Goal: Task Accomplishment & Management: Use online tool/utility

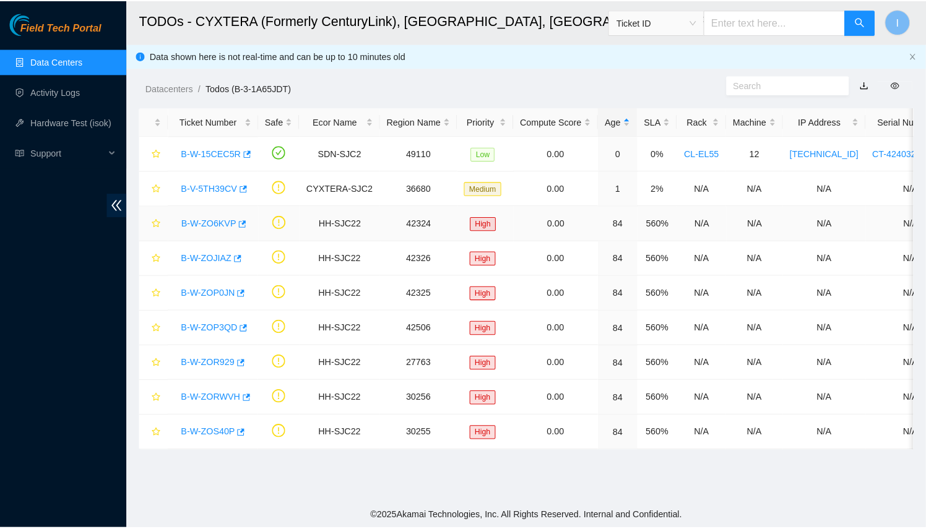
scroll to position [209, 0]
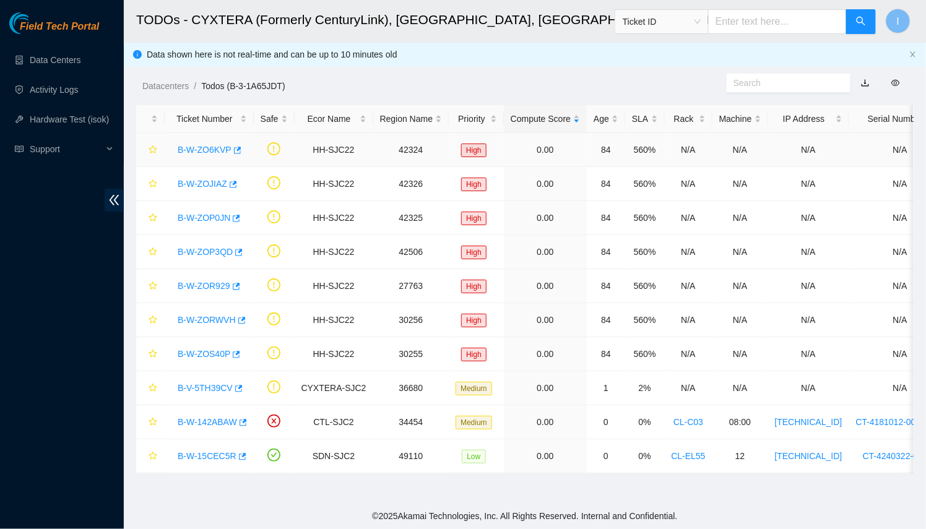
click at [195, 150] on link "B-W-ZO6KVP" at bounding box center [205, 150] width 54 height 10
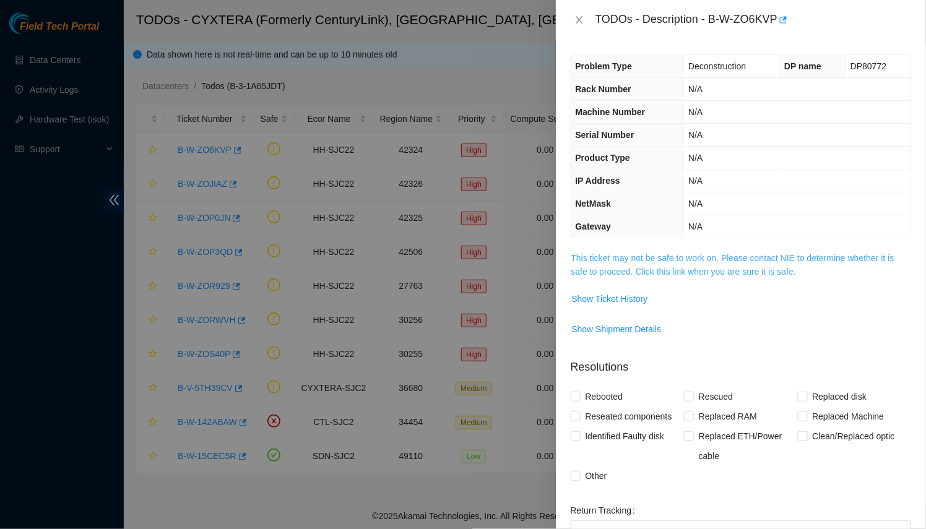
click at [720, 259] on link "This ticket may not be safe to work on. Please contact NIE to determine whether…" at bounding box center [732, 265] width 323 height 24
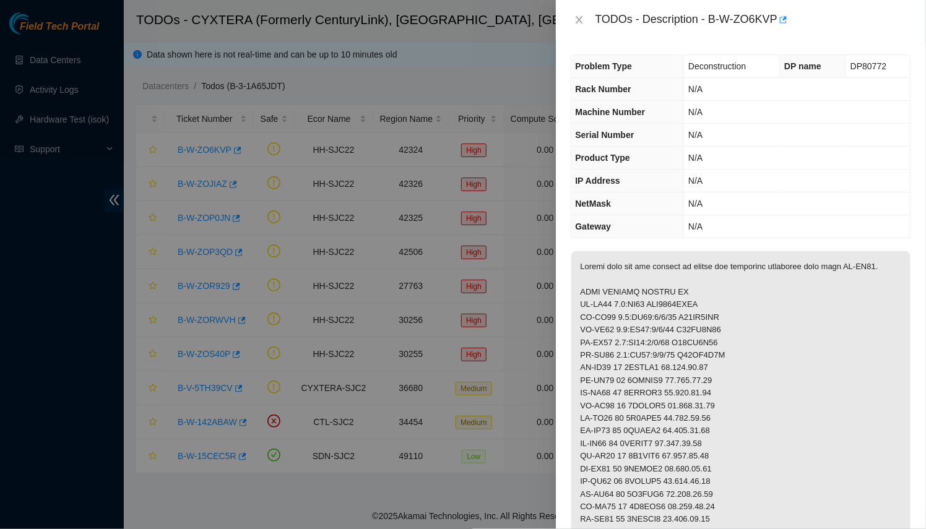
click at [199, 186] on div at bounding box center [463, 264] width 926 height 529
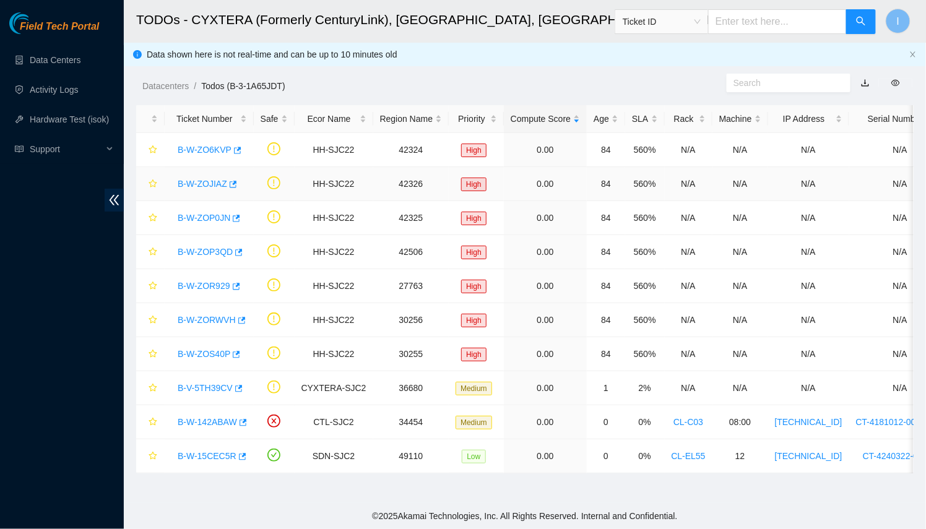
click at [199, 186] on link "B-W-ZOJIAZ" at bounding box center [203, 184] width 50 height 10
click at [202, 221] on link "B-W-ZOP0JN" at bounding box center [204, 218] width 53 height 10
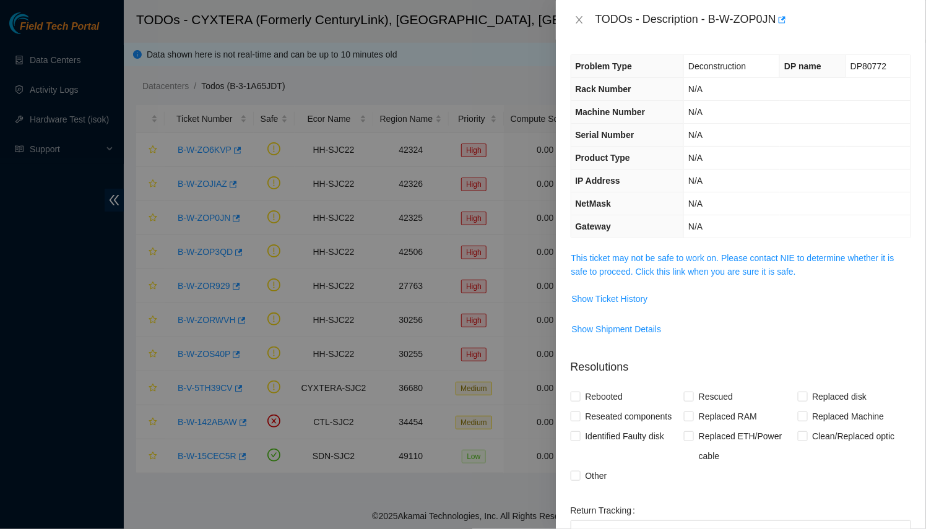
click at [202, 221] on div at bounding box center [463, 264] width 926 height 529
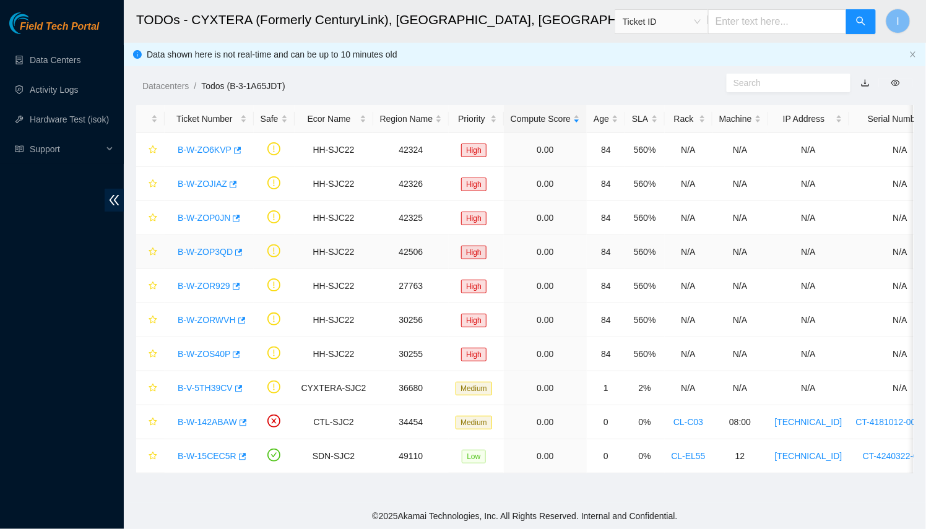
click at [206, 256] on link "B-W-ZOP3QD" at bounding box center [205, 252] width 55 height 10
click at [208, 293] on div "B-W-ZOR929" at bounding box center [209, 286] width 76 height 20
click at [207, 288] on link "B-W-ZOR929" at bounding box center [204, 286] width 53 height 10
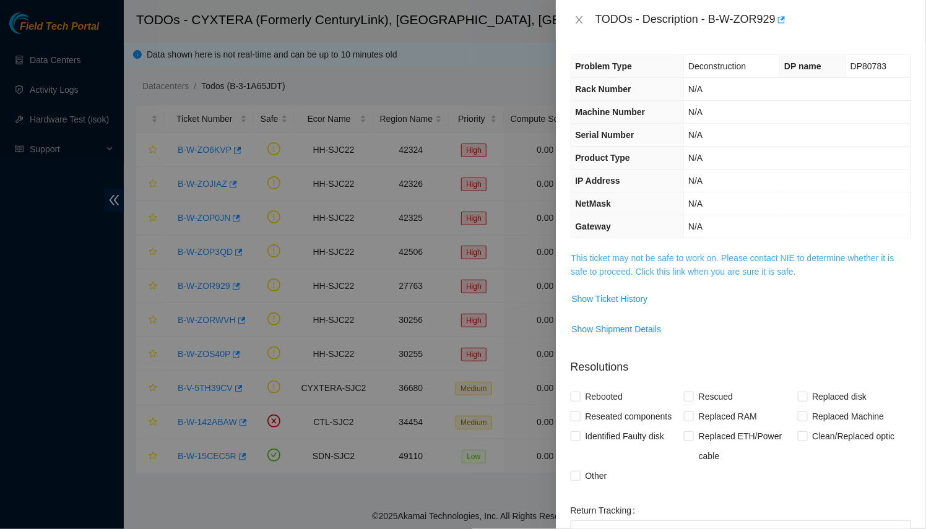
click at [668, 272] on link "This ticket may not be safe to work on. Please contact NIE to determine whether…" at bounding box center [732, 265] width 323 height 24
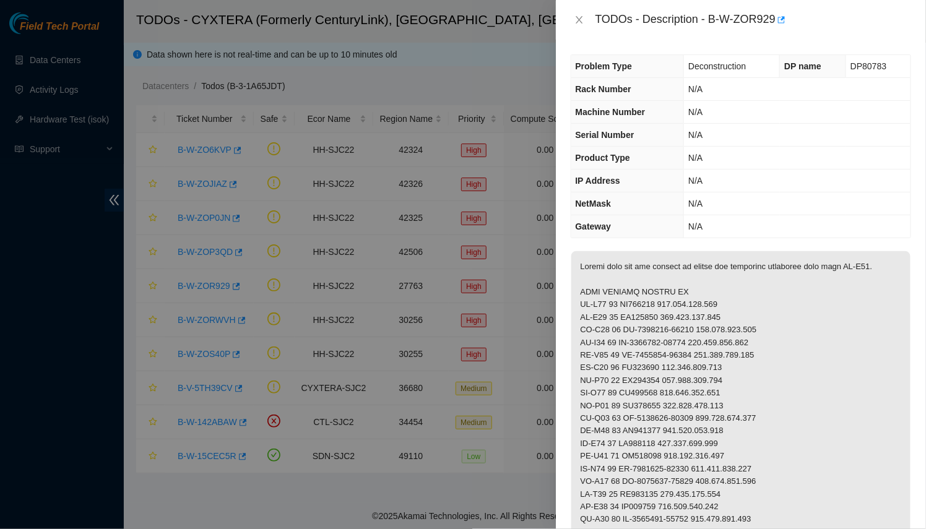
click at [216, 282] on div at bounding box center [463, 264] width 926 height 529
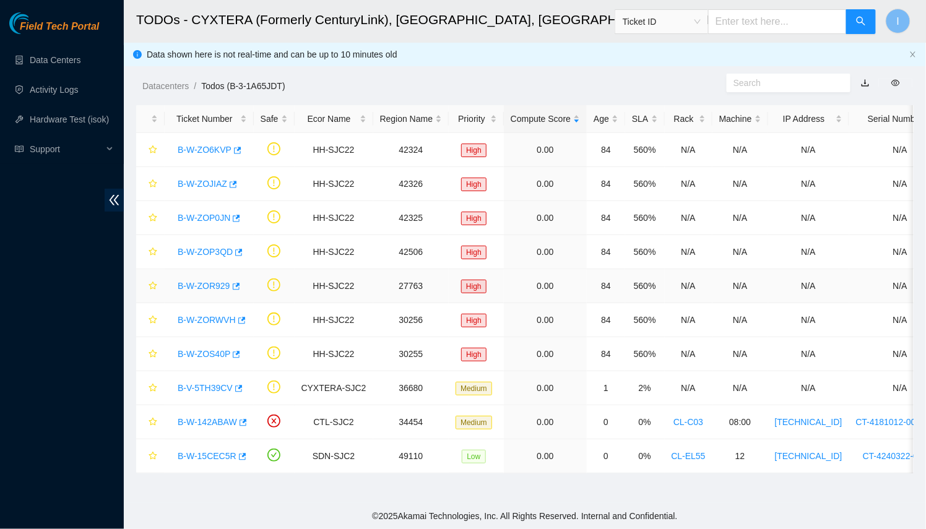
click at [215, 282] on link "B-W-ZOR929" at bounding box center [204, 286] width 53 height 10
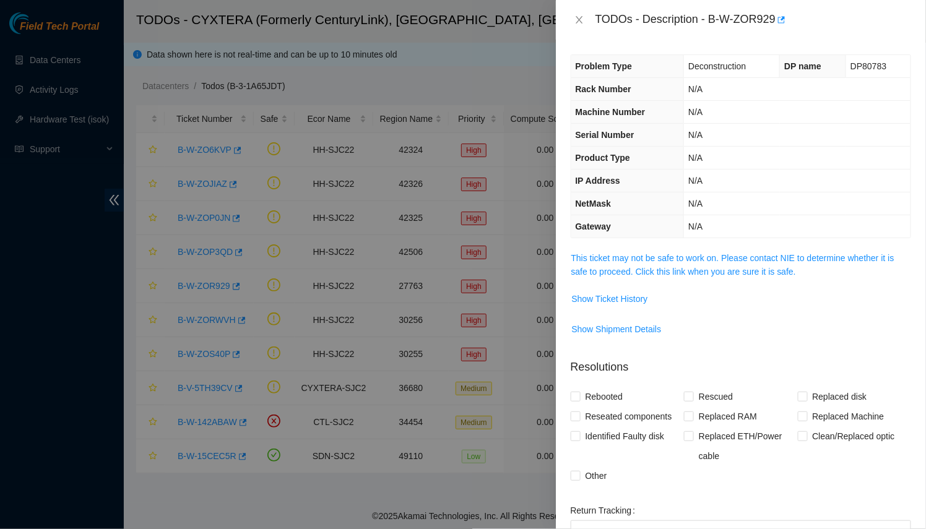
click at [678, 279] on td "This ticket may not be safe to work on. Please contact NIE to determine whether…" at bounding box center [741, 270] width 340 height 38
click at [671, 271] on link "This ticket may not be safe to work on. Please contact NIE to determine whether…" at bounding box center [732, 265] width 323 height 24
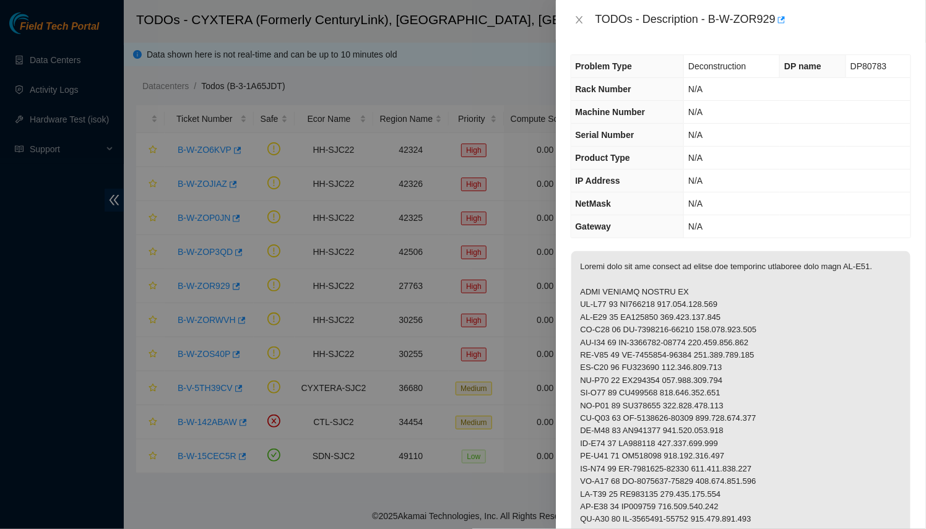
click at [214, 258] on div at bounding box center [463, 264] width 926 height 529
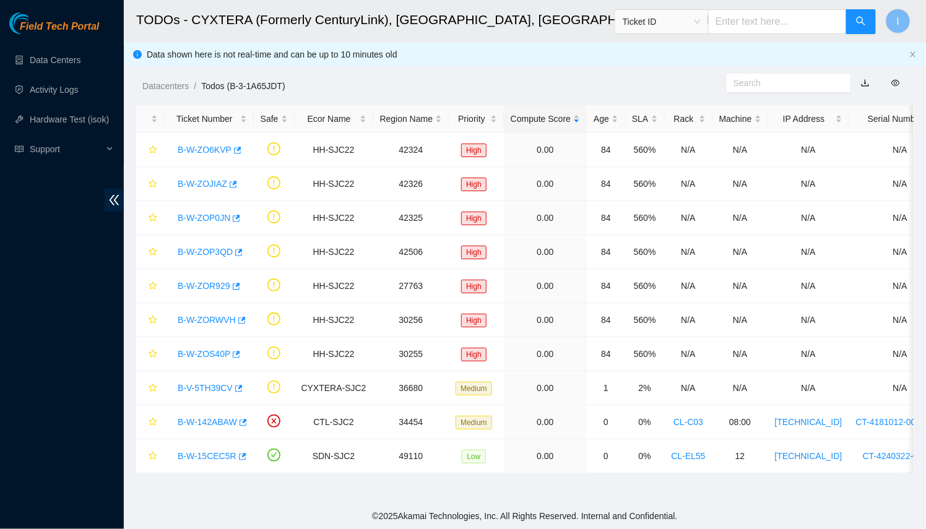
click at [925, 282] on div "TODOs - Description - undefined Problem Type N/A Rack Number N/A Machine Number…" at bounding box center [926, 264] width 0 height 529
click at [209, 318] on link "B-W-ZORWVH" at bounding box center [207, 320] width 58 height 10
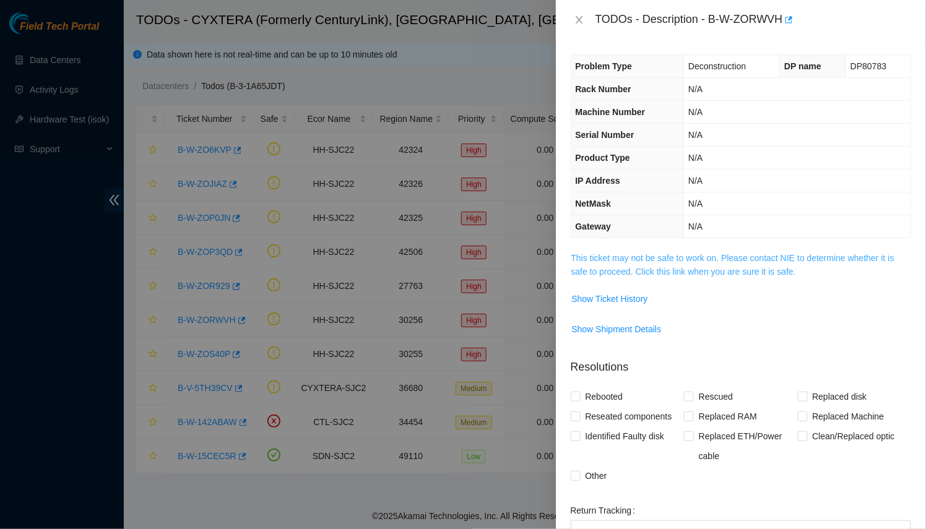
click at [669, 259] on link "This ticket may not be safe to work on. Please contact NIE to determine whether…" at bounding box center [732, 265] width 323 height 24
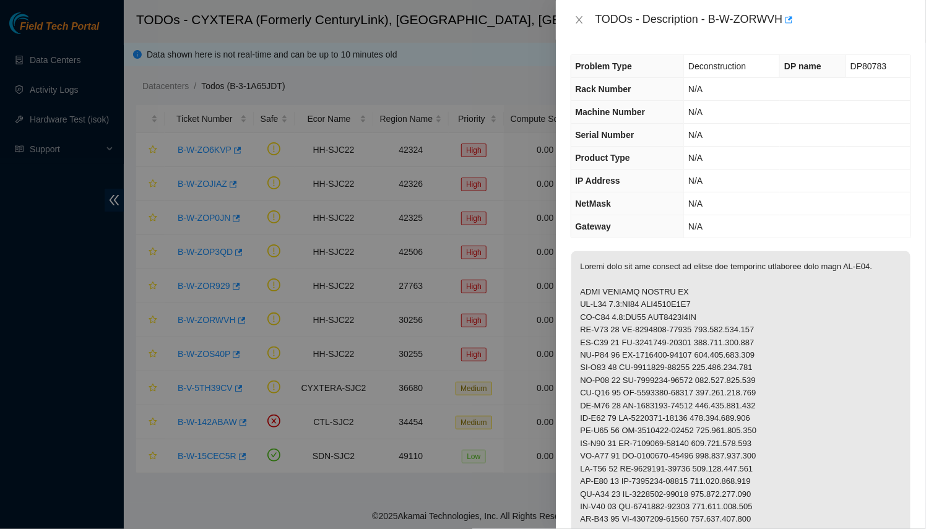
click at [217, 308] on div at bounding box center [463, 264] width 926 height 529
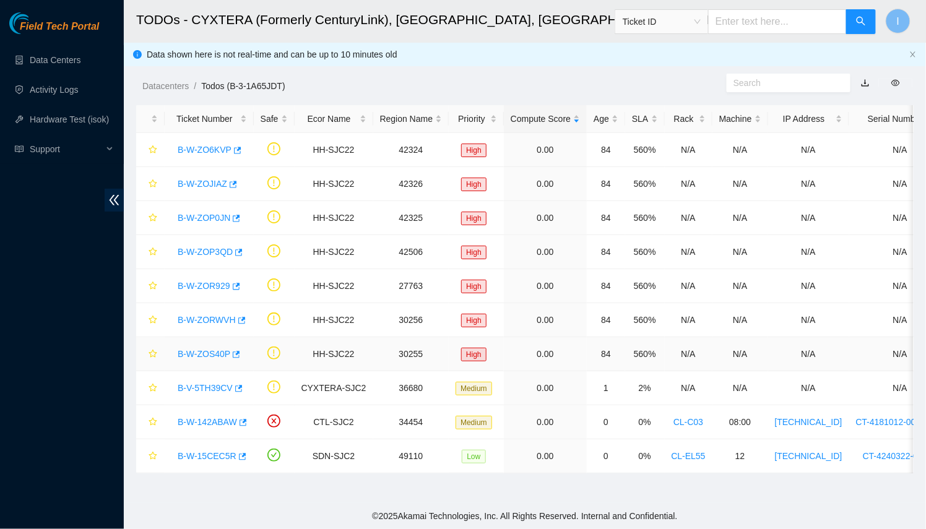
click at [208, 352] on link "B-W-ZOS40P" at bounding box center [204, 354] width 53 height 10
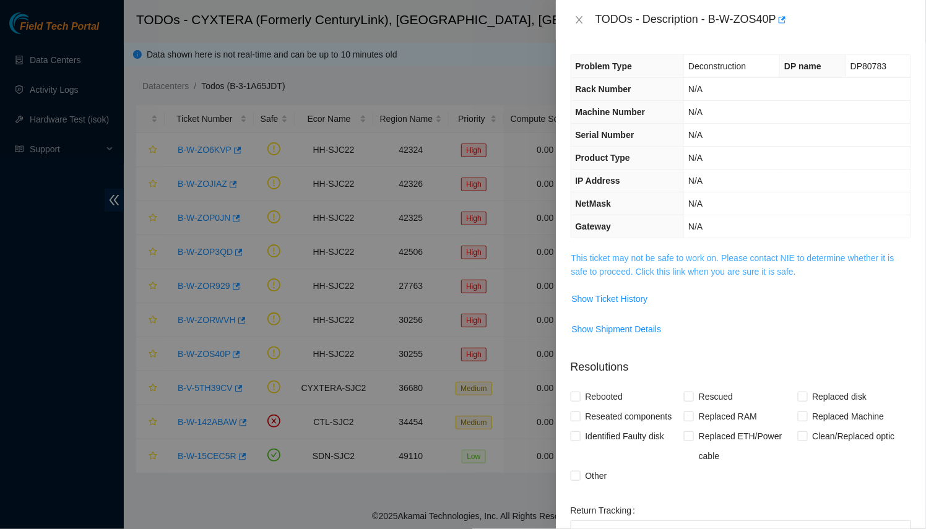
click at [695, 259] on link "This ticket may not be safe to work on. Please contact NIE to determine whether…" at bounding box center [732, 265] width 323 height 24
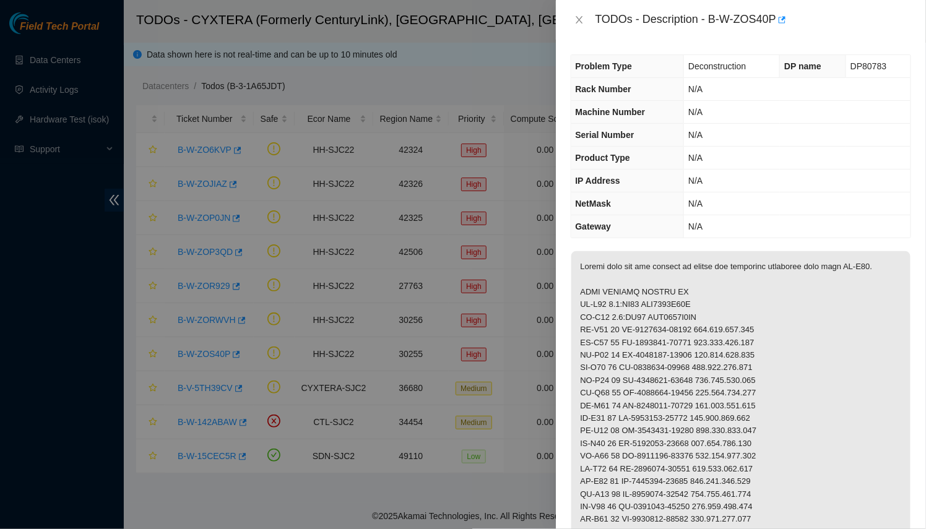
click at [268, 262] on div at bounding box center [463, 264] width 926 height 529
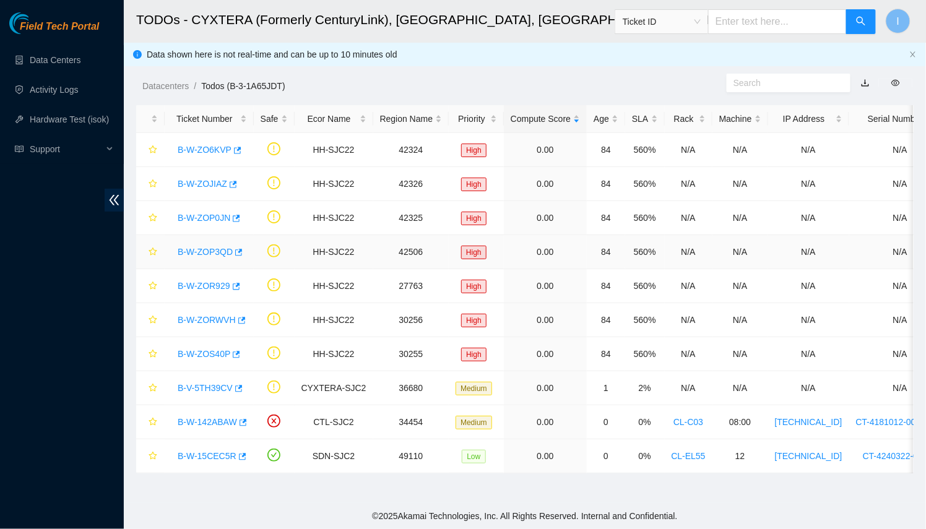
click at [182, 243] on div "B-W-ZOP3QD" at bounding box center [209, 252] width 76 height 20
click at [186, 248] on link "B-W-ZOP3QD" at bounding box center [205, 252] width 55 height 10
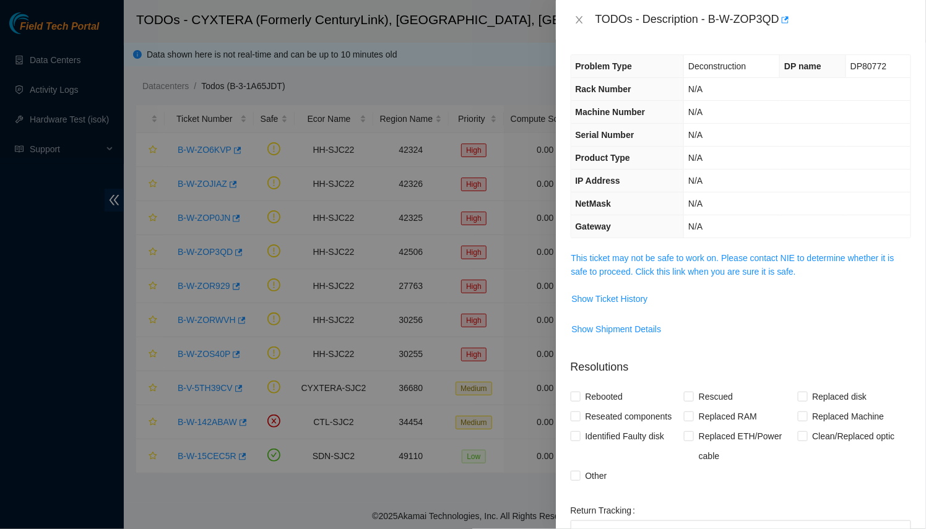
click at [307, 82] on div at bounding box center [463, 264] width 926 height 529
click at [706, 274] on link "This ticket may not be safe to work on. Please contact NIE to determine whether…" at bounding box center [732, 265] width 323 height 24
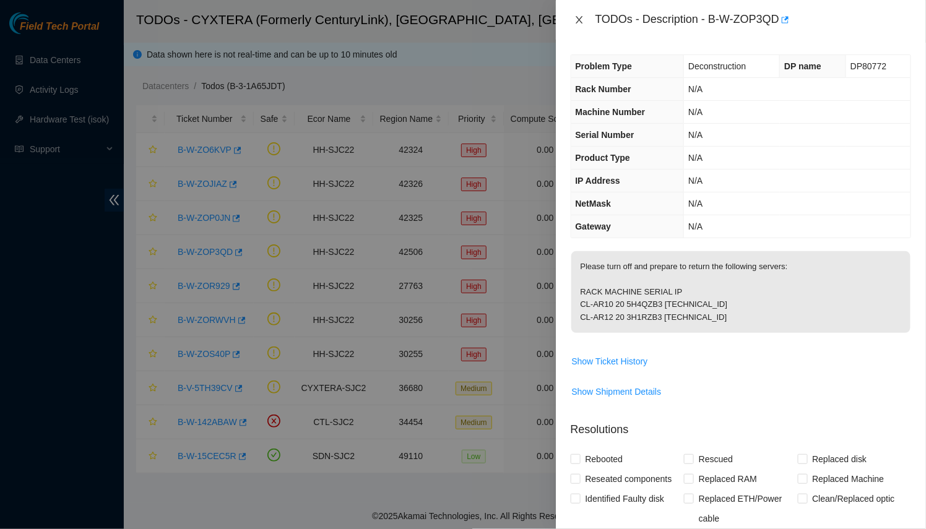
click at [579, 20] on icon "close" at bounding box center [579, 19] width 7 height 7
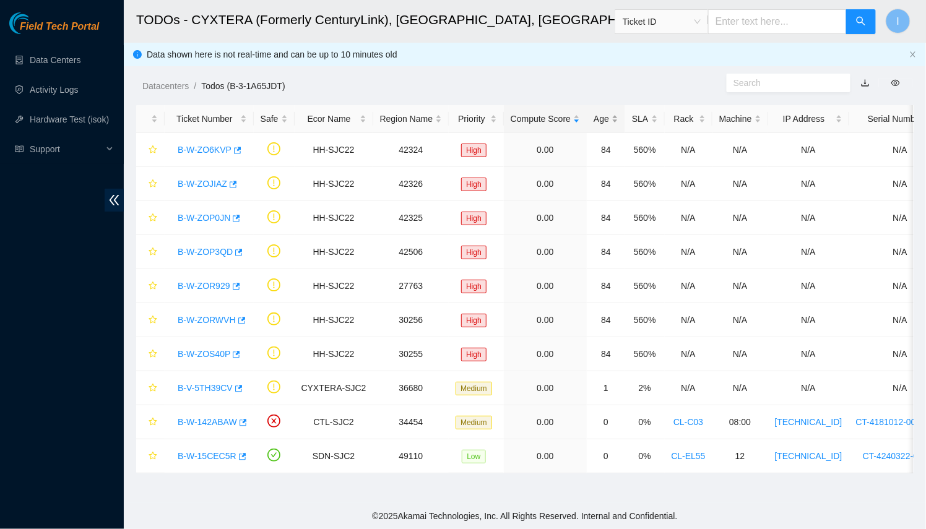
click at [594, 121] on div "Age" at bounding box center [606, 119] width 25 height 14
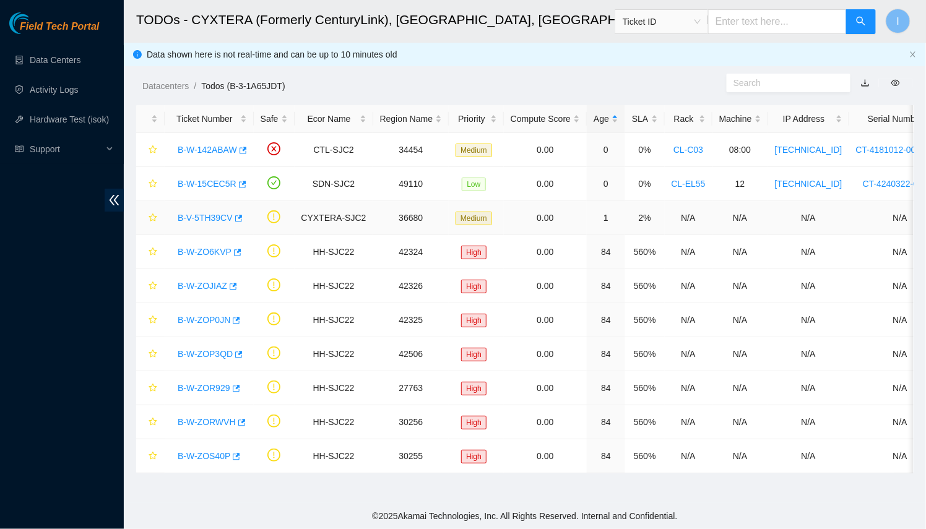
click at [215, 218] on link "B-V-5TH39CV" at bounding box center [205, 218] width 55 height 10
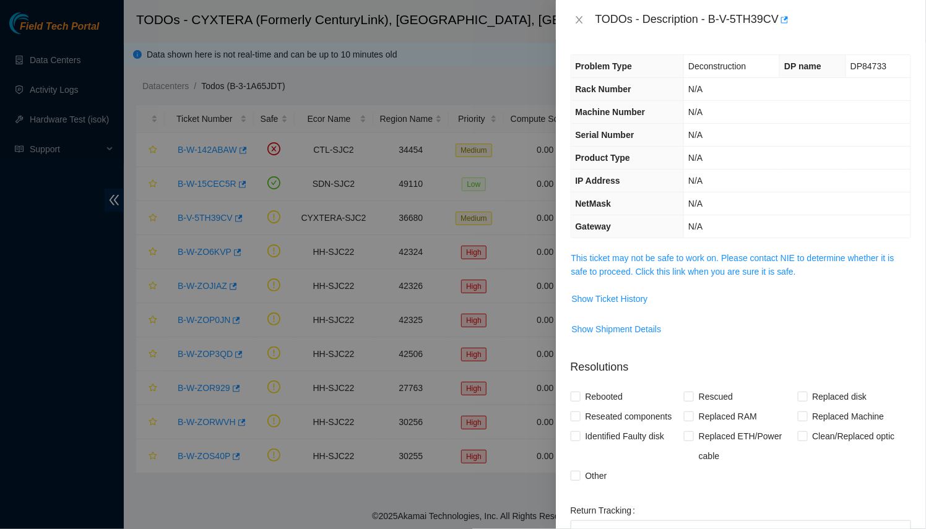
click at [640, 279] on td "This ticket may not be safe to work on. Please contact NIE to determine whether…" at bounding box center [741, 270] width 340 height 38
click at [656, 270] on link "This ticket may not be safe to work on. Please contact NIE to determine whether…" at bounding box center [732, 265] width 323 height 24
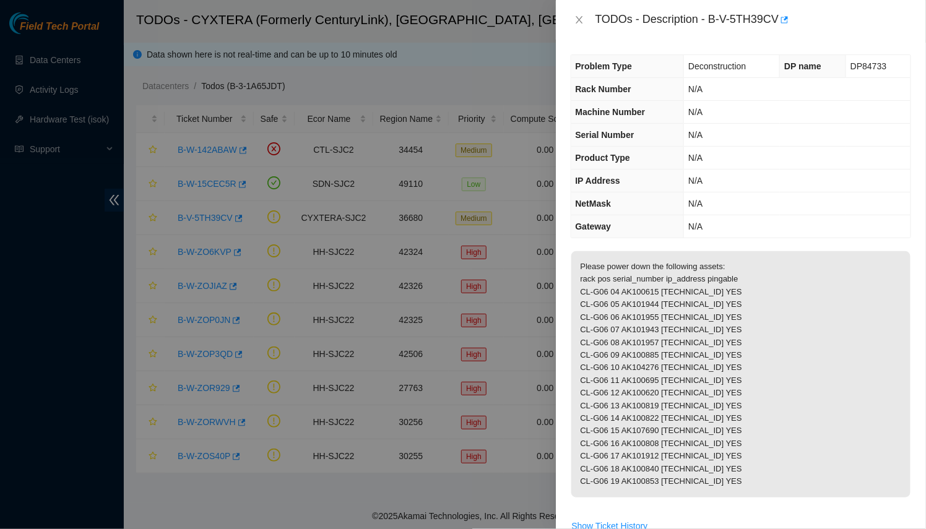
click at [238, 165] on div "TODOs - Description - B-V-5TH39CV Problem Type Deconstruction DP name DP84733 R…" at bounding box center [463, 264] width 926 height 529
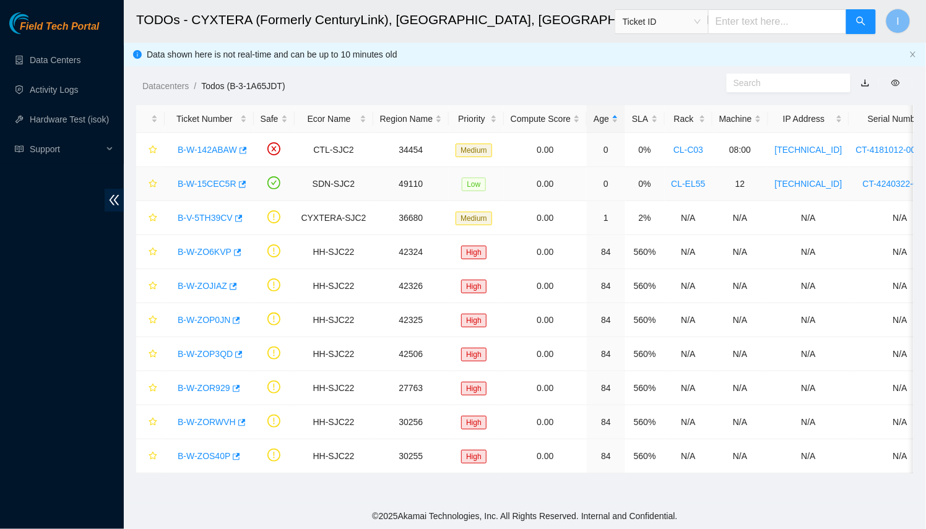
click at [202, 189] on div "B-W-15CEC5R" at bounding box center [209, 184] width 76 height 20
click at [220, 179] on link "B-W-15CEC5R" at bounding box center [207, 184] width 59 height 10
click at [205, 152] on link "B-W-142ABAW" at bounding box center [207, 150] width 59 height 10
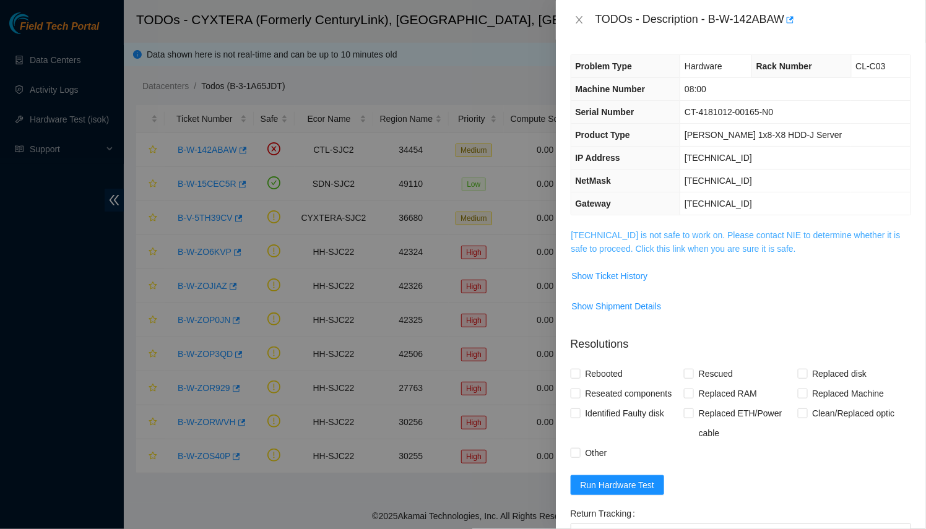
click at [620, 245] on link "[TECHNICAL_ID] is not safe to work on. Please contact NIE to determine whether …" at bounding box center [735, 242] width 329 height 24
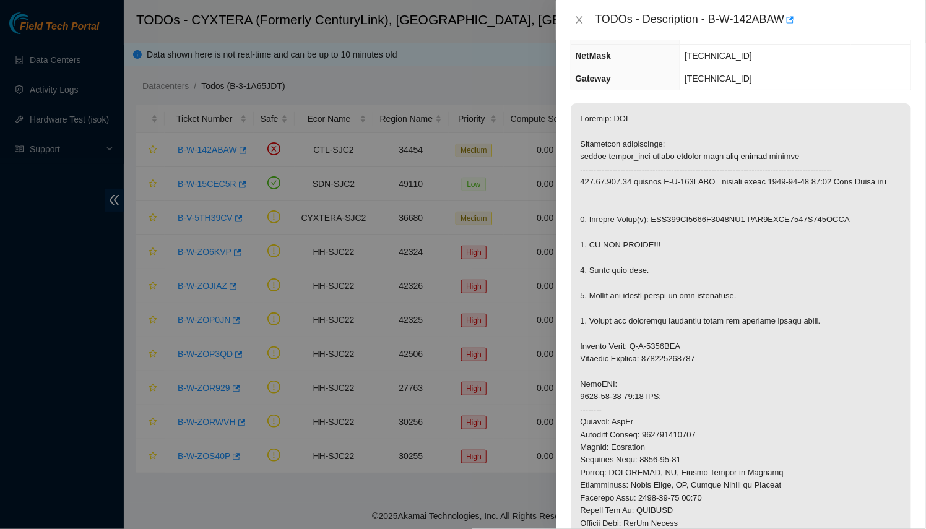
scroll to position [140, 0]
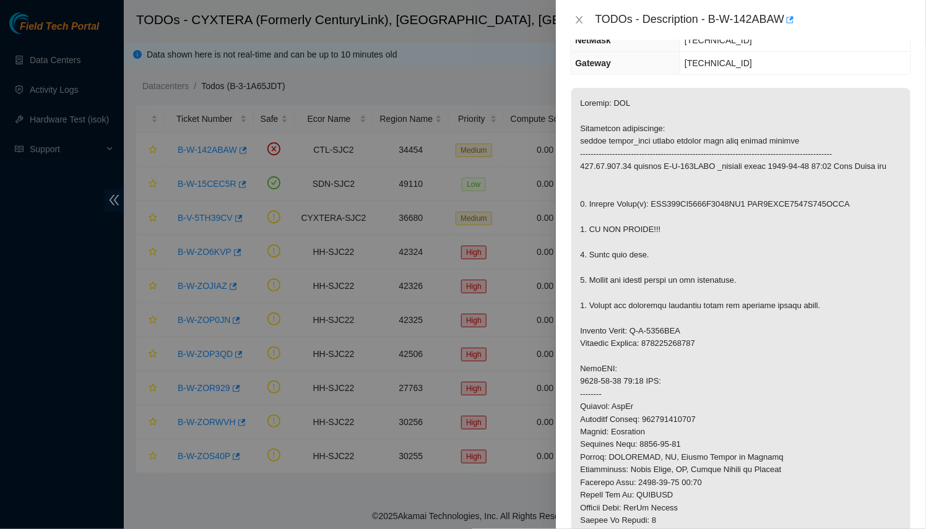
click at [762, 17] on div "TODOs - Description - B-W-142ABAW" at bounding box center [753, 20] width 316 height 20
drag, startPoint x: 762, startPoint y: 17, endPoint x: 708, endPoint y: 25, distance: 54.4
click at [708, 25] on div "TODOs - Description - B-W-142ABAW" at bounding box center [753, 20] width 316 height 20
copy div "B-W-142ABAW"
click at [461, 168] on div at bounding box center [463, 264] width 926 height 529
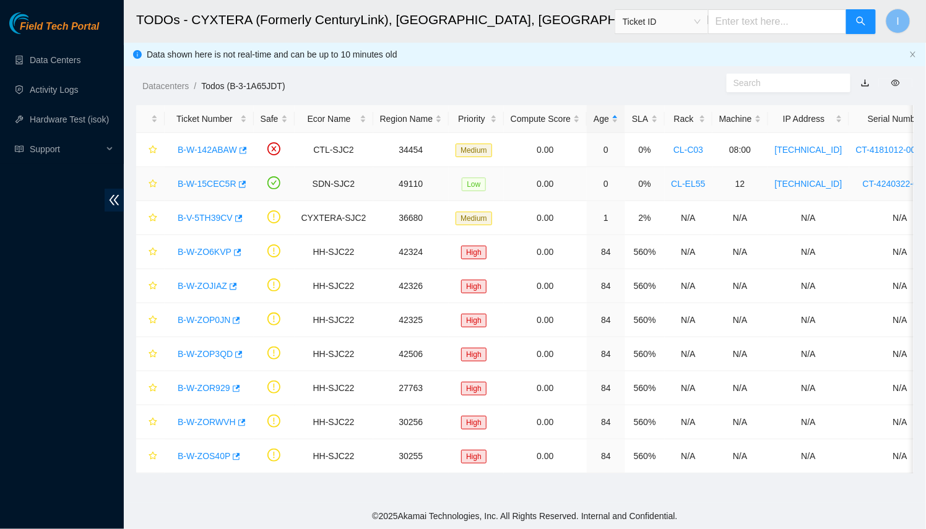
scroll to position [181, 0]
click at [238, 184] on icon "button" at bounding box center [241, 184] width 9 height 9
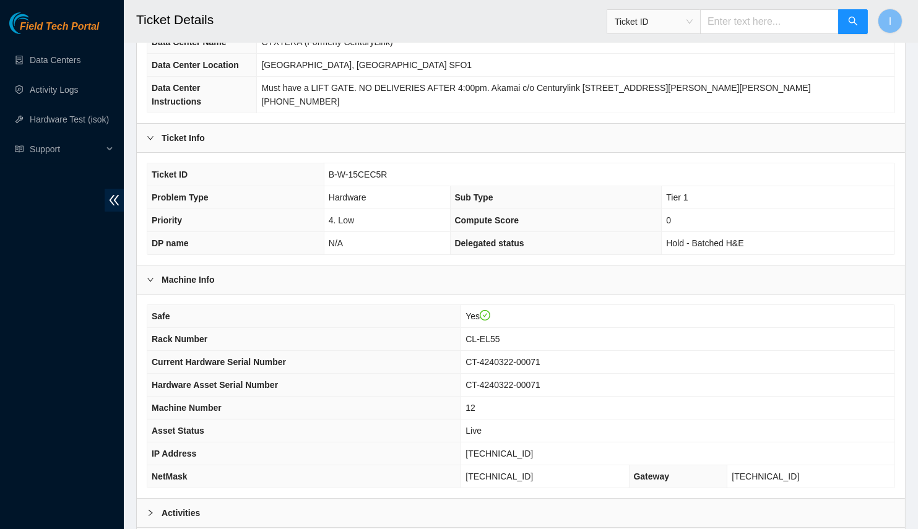
scroll to position [134, 0]
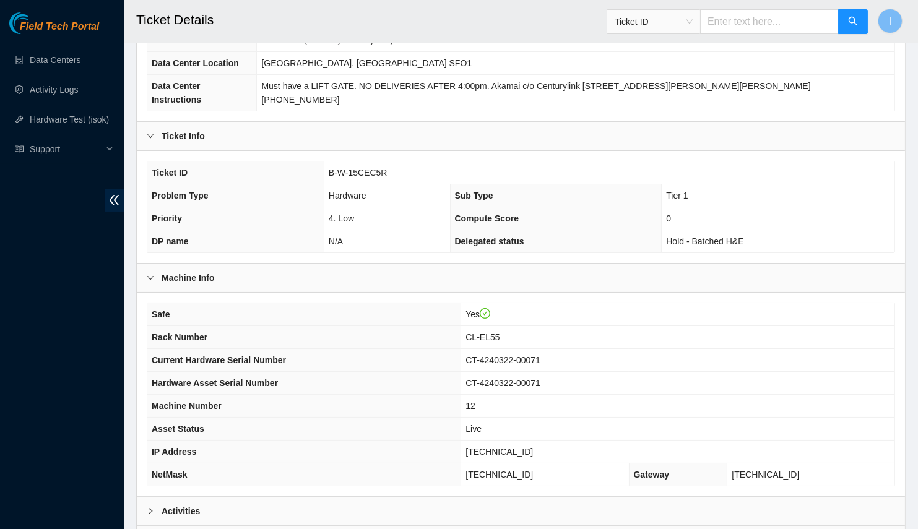
click at [499, 332] on span "CL-EL55" at bounding box center [482, 337] width 34 height 10
copy span "CL-EL55"
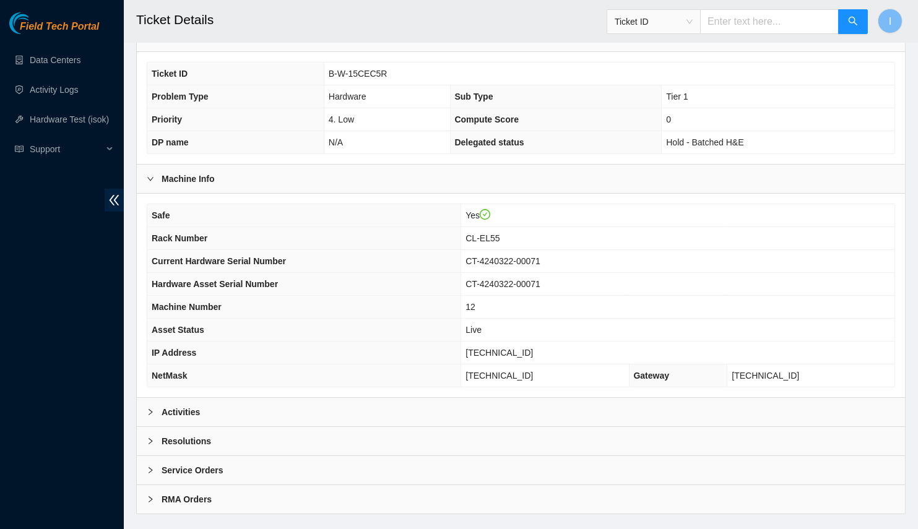
click at [427, 398] on div "Activities" at bounding box center [521, 412] width 768 height 28
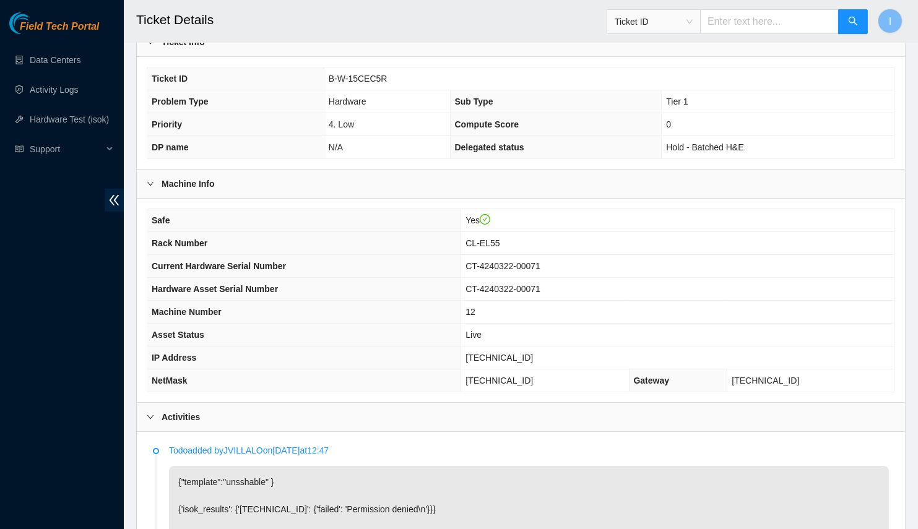
scroll to position [212, 0]
